Goal: Check status

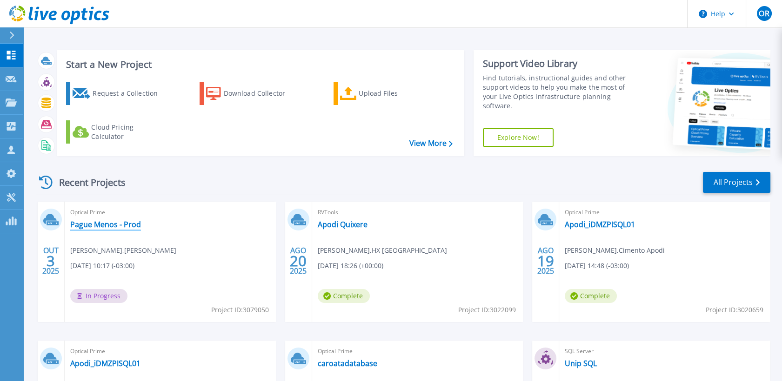
click at [105, 223] on link "Pague Menos - Prod" at bounding box center [105, 224] width 71 height 9
